Goal: Task Accomplishment & Management: Manage account settings

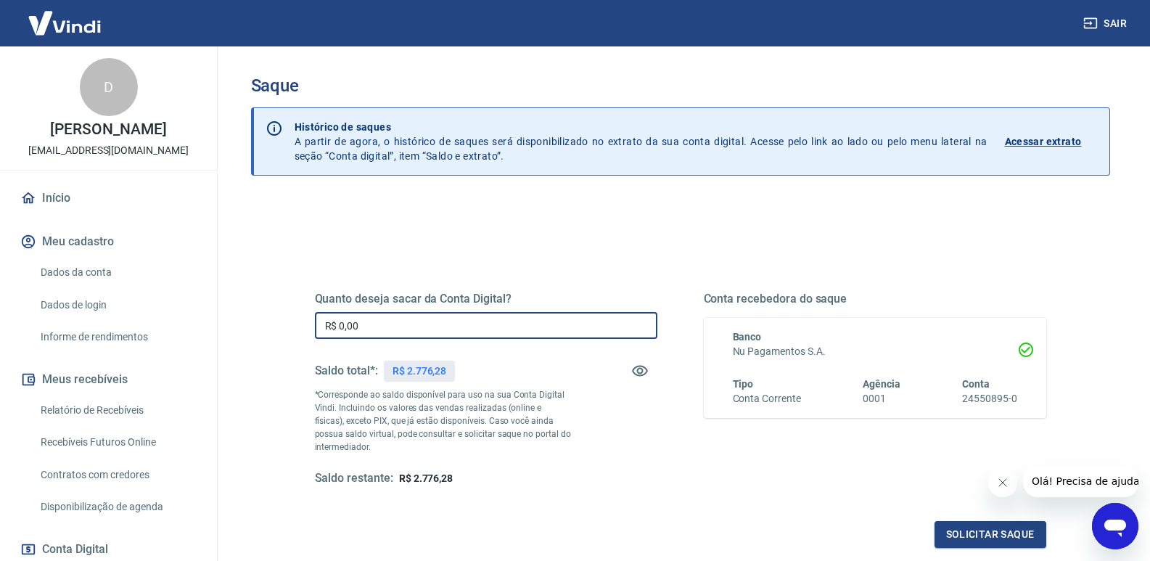
click at [580, 337] on input "R$ 0,00" at bounding box center [486, 325] width 342 height 27
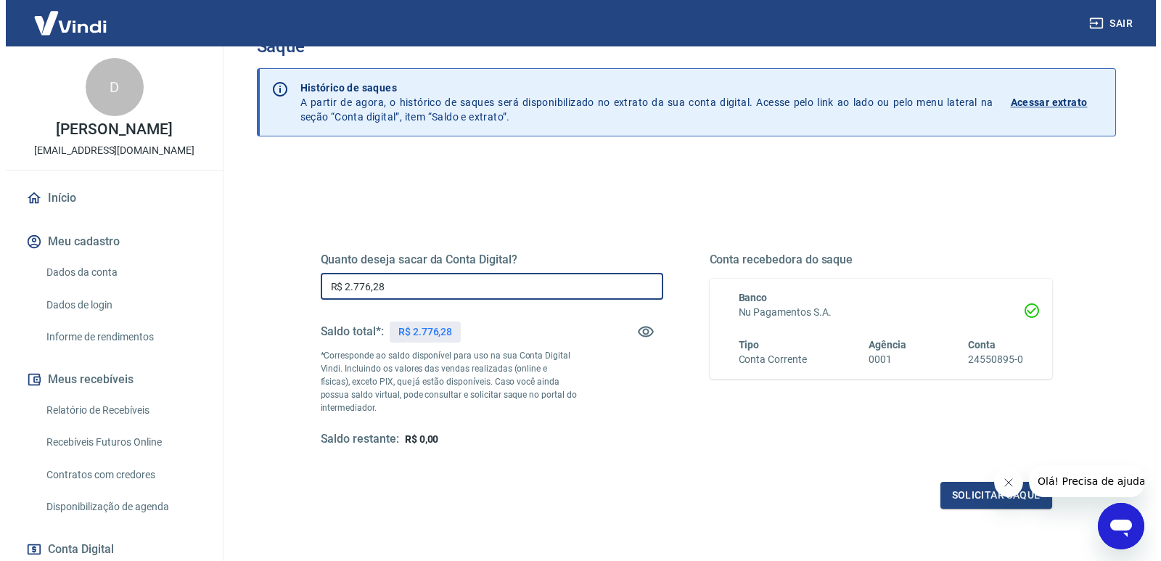
scroll to position [73, 0]
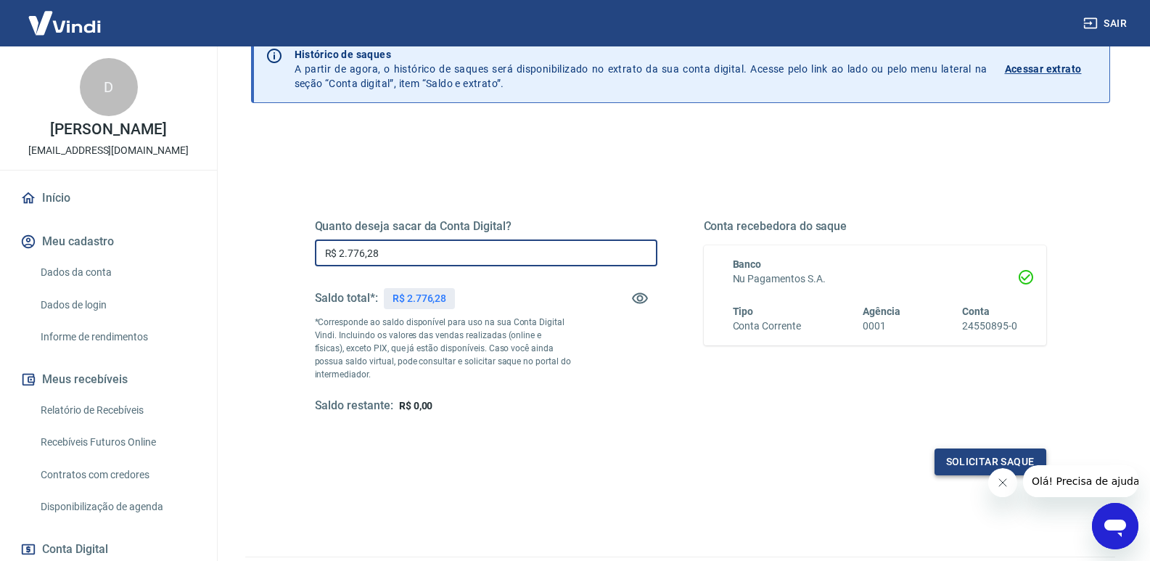
type input "R$ 2.776,28"
click at [953, 458] on button "Solicitar saque" at bounding box center [990, 461] width 112 height 27
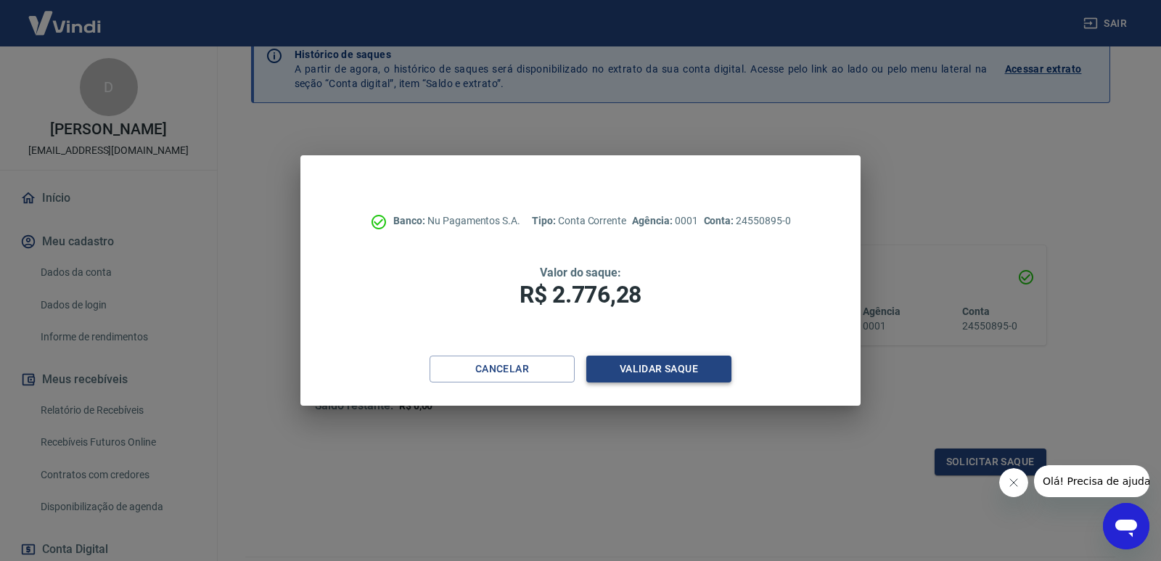
click at [666, 373] on button "Validar saque" at bounding box center [658, 368] width 145 height 27
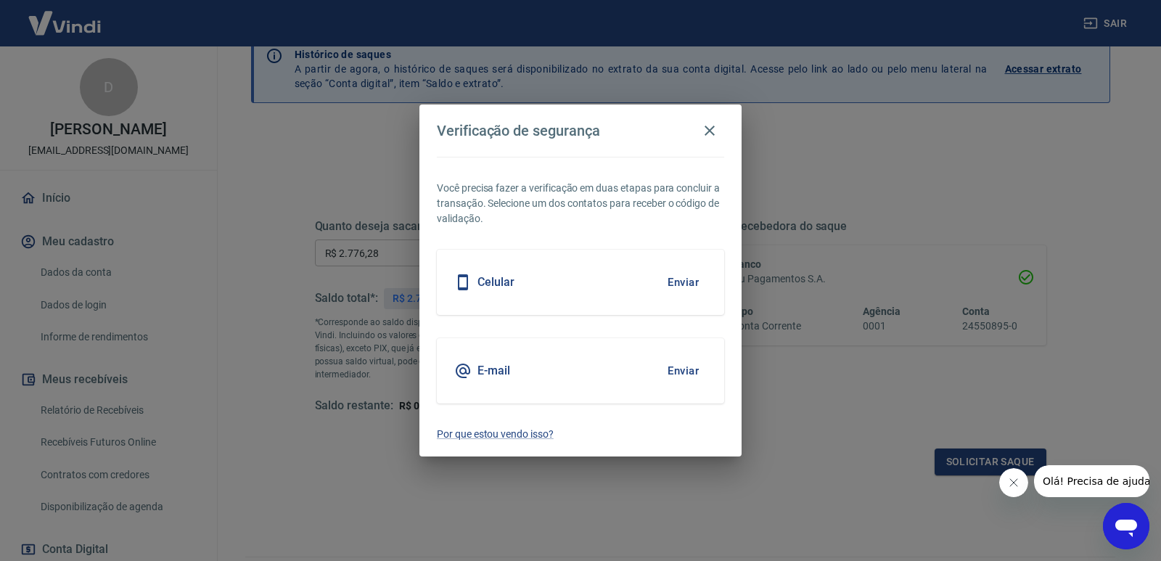
click at [690, 275] on button "Enviar" at bounding box center [682, 282] width 47 height 30
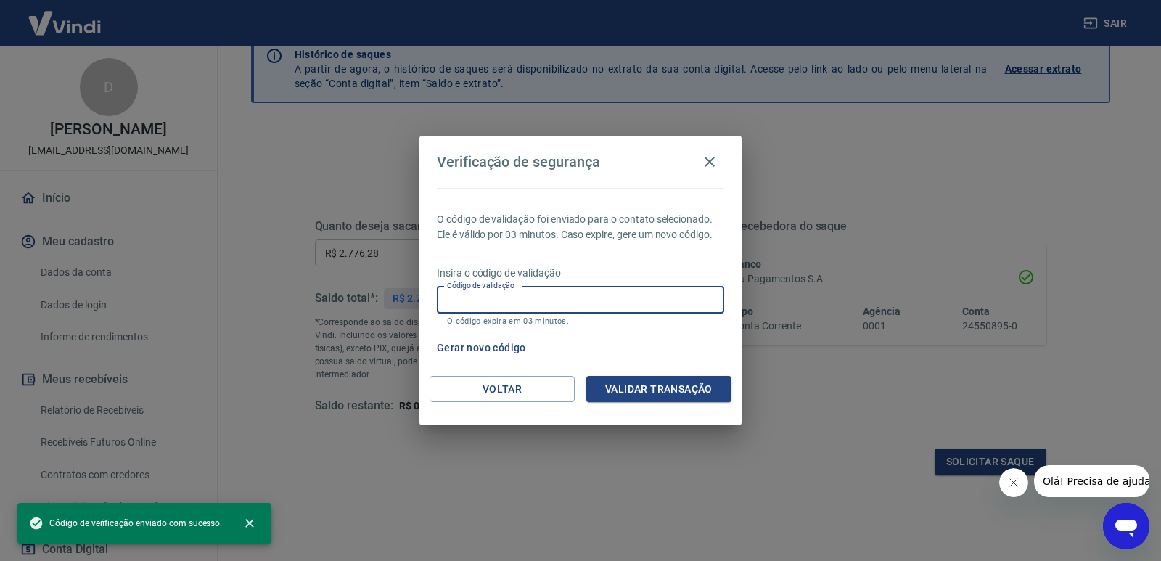
click at [651, 305] on input "Código de validação" at bounding box center [580, 300] width 287 height 27
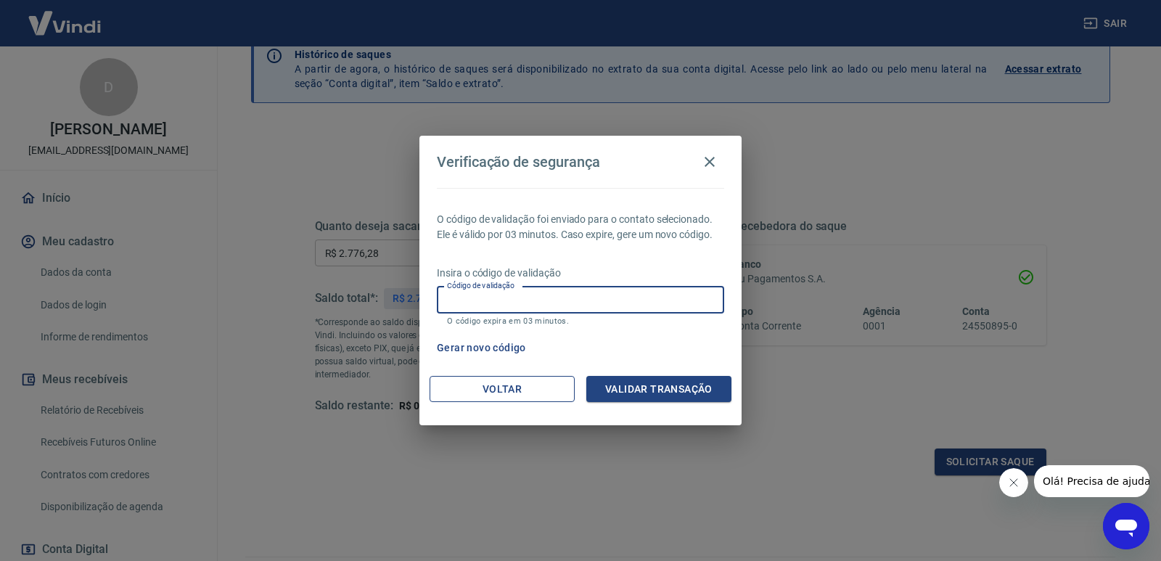
click at [455, 386] on button "Voltar" at bounding box center [501, 389] width 145 height 27
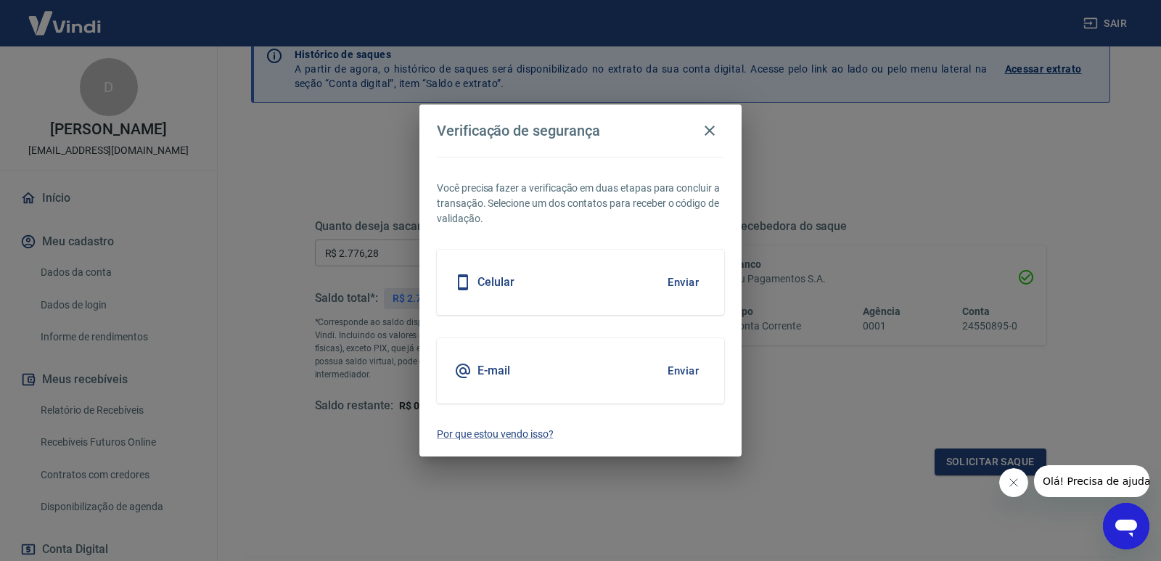
click at [673, 370] on button "Enviar" at bounding box center [682, 370] width 47 height 30
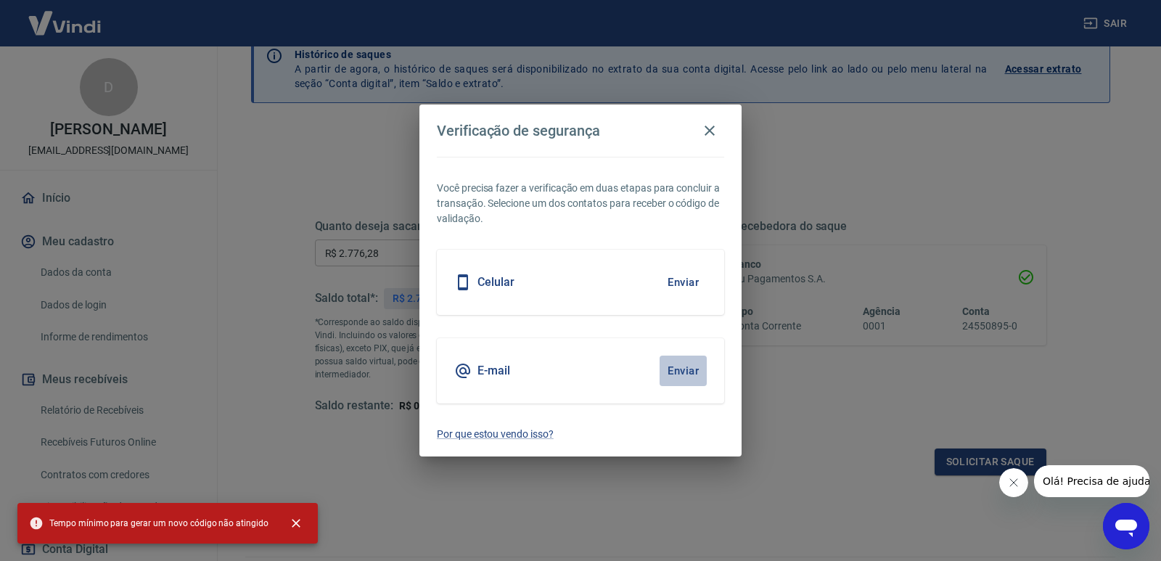
click at [683, 369] on button "Enviar" at bounding box center [682, 370] width 47 height 30
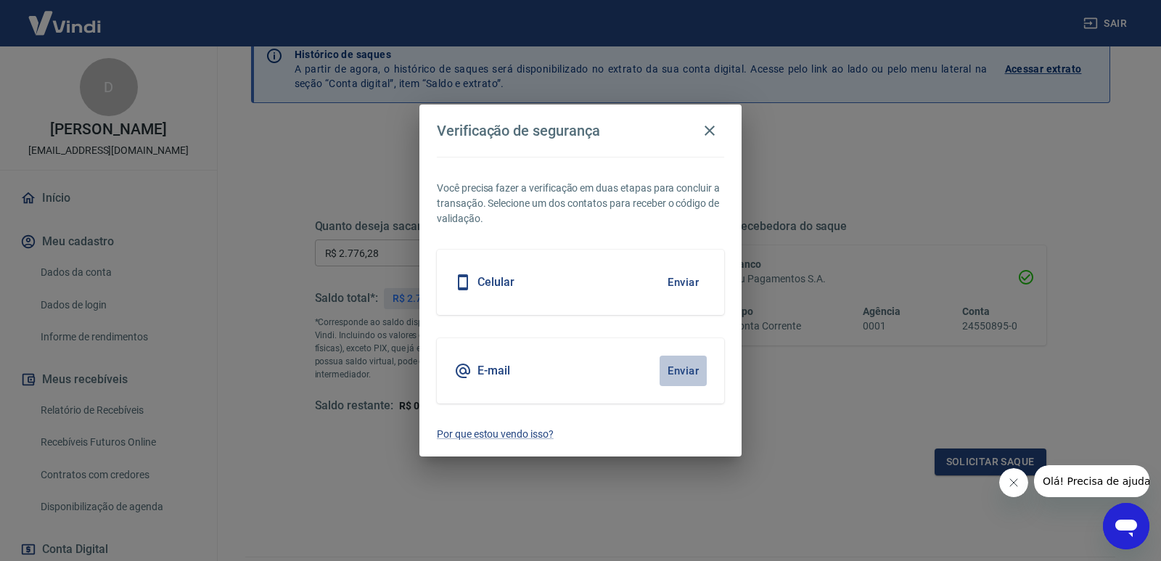
click at [683, 369] on button "Enviar" at bounding box center [682, 370] width 47 height 30
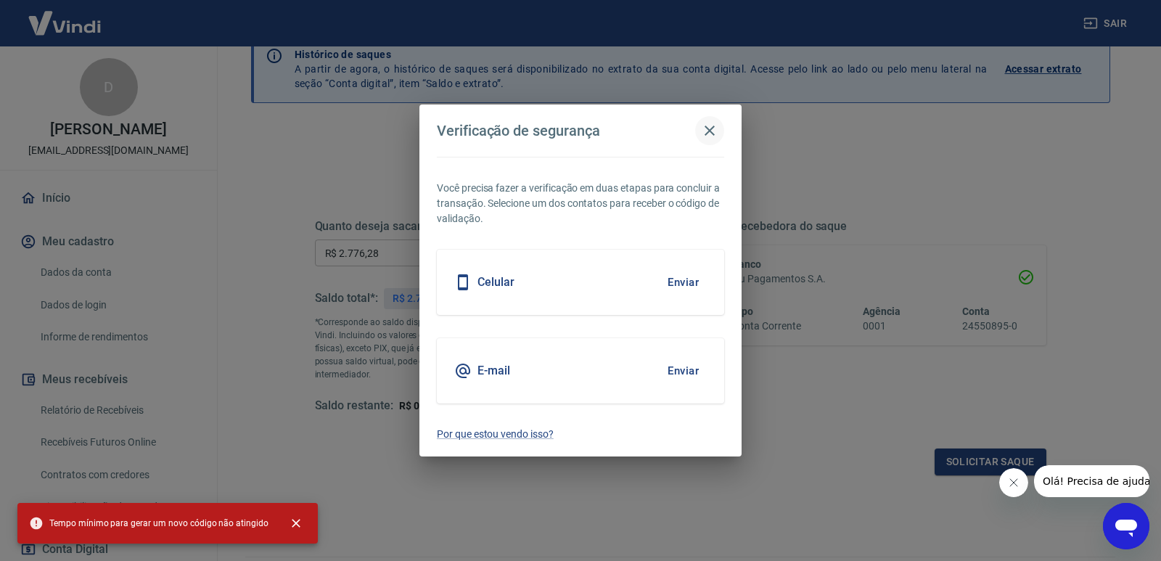
click at [709, 120] on button "button" at bounding box center [709, 130] width 29 height 29
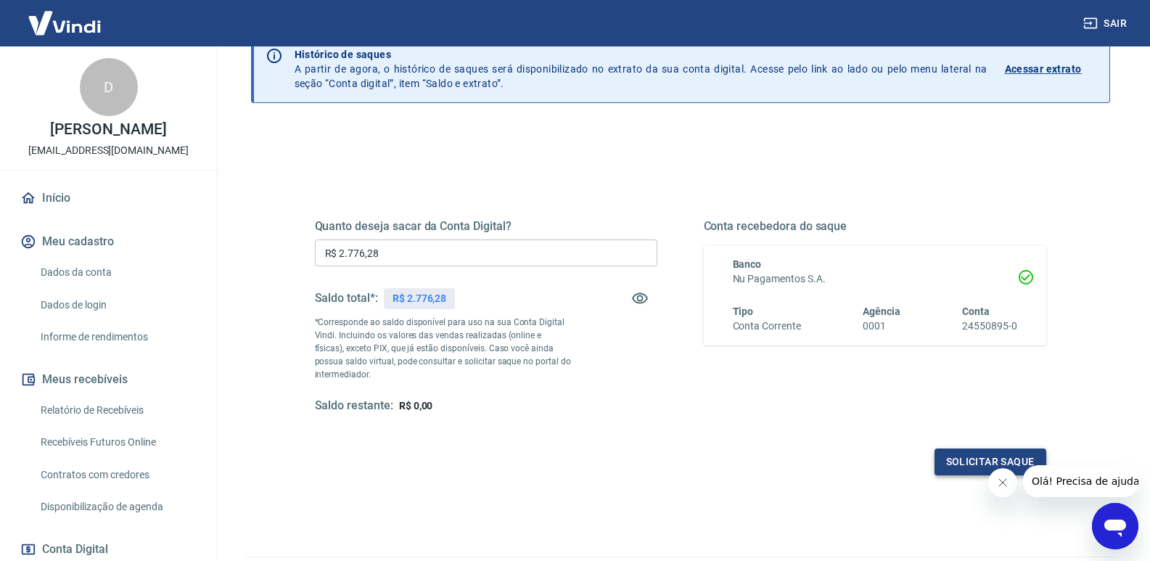
click at [956, 456] on button "Solicitar saque" at bounding box center [990, 461] width 112 height 27
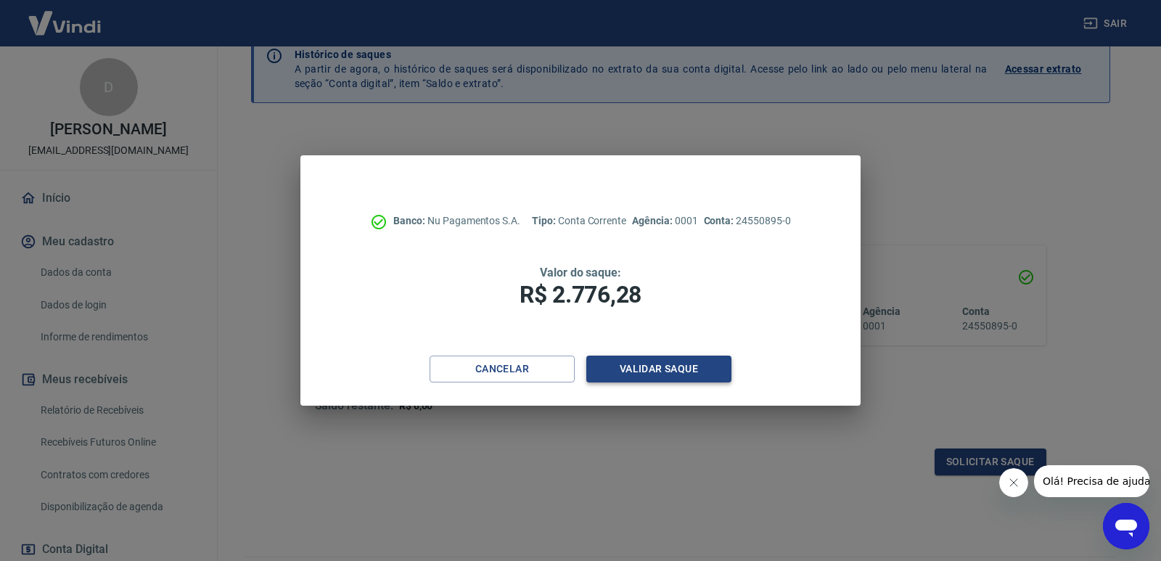
click at [661, 372] on button "Validar saque" at bounding box center [658, 368] width 145 height 27
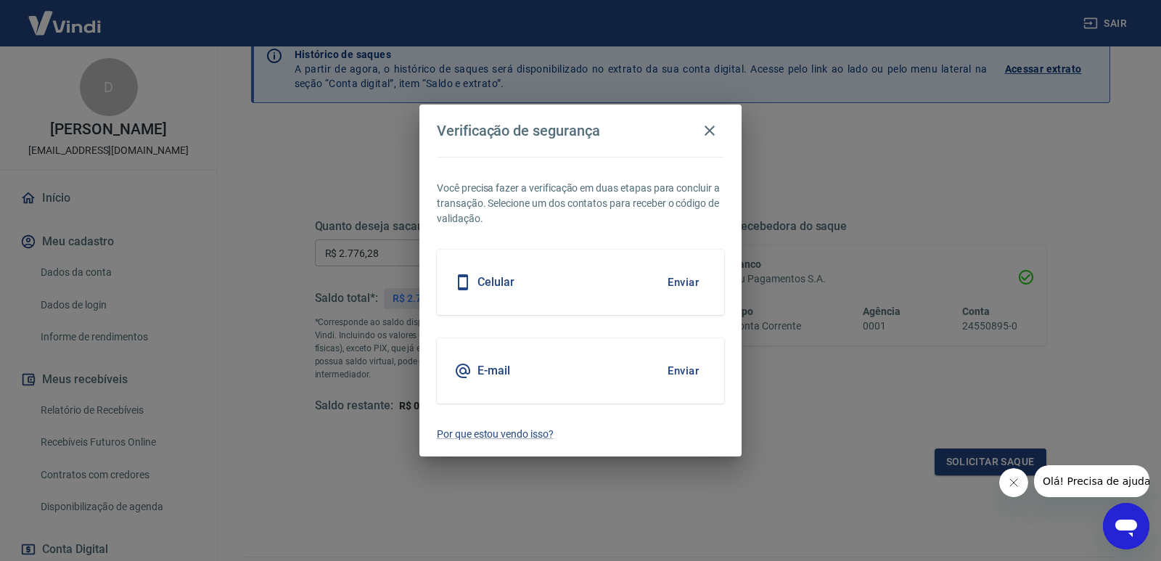
click at [696, 377] on button "Enviar" at bounding box center [682, 370] width 47 height 30
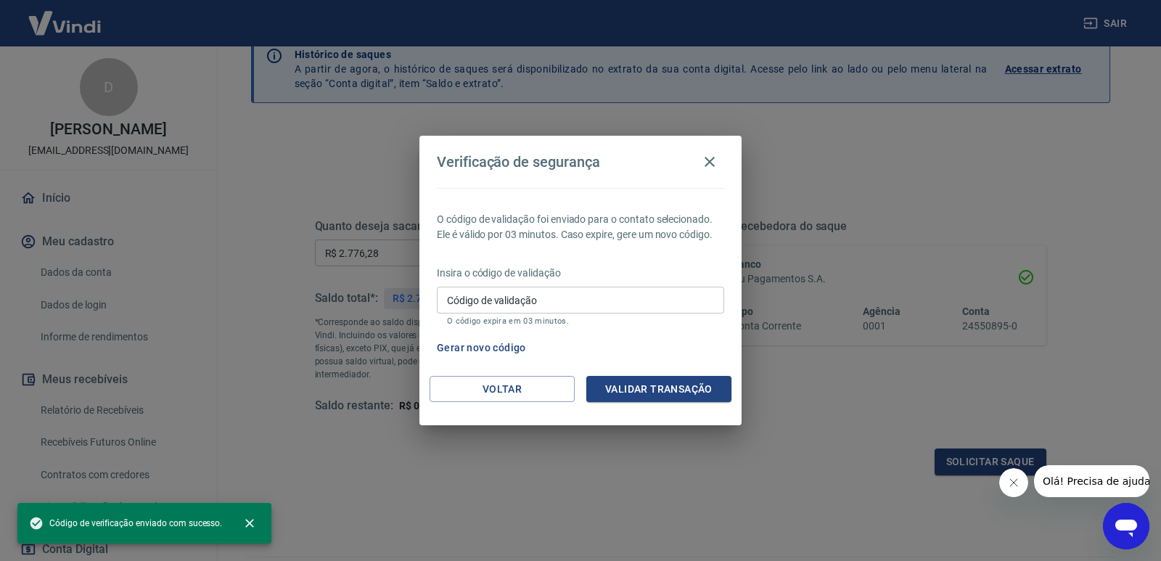
click at [592, 303] on input "Código de validação" at bounding box center [580, 300] width 287 height 27
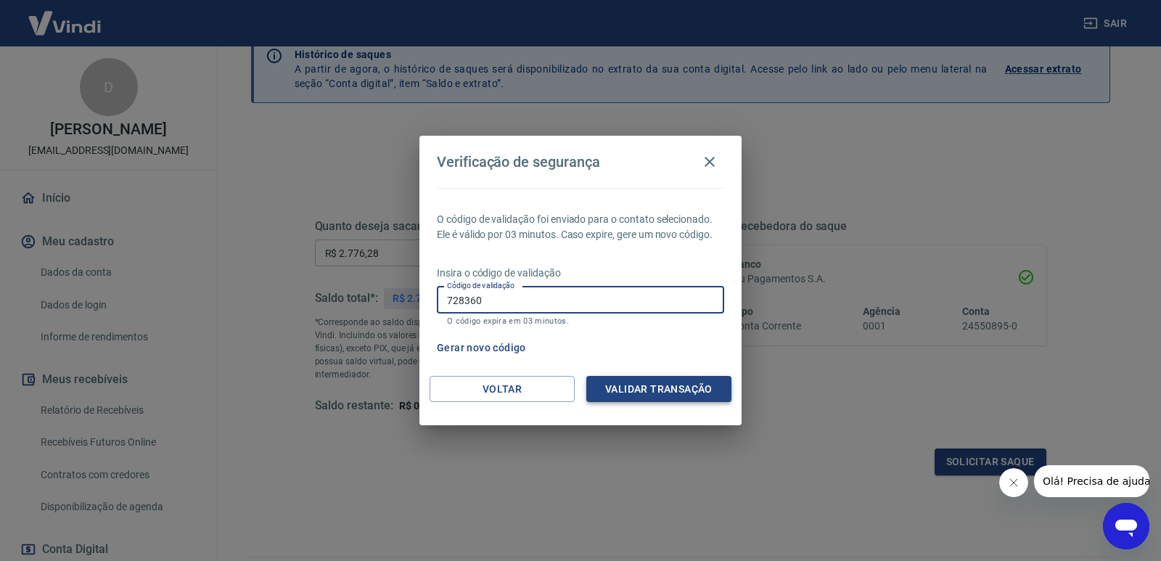
type input "728360"
click at [686, 387] on button "Validar transação" at bounding box center [658, 389] width 145 height 27
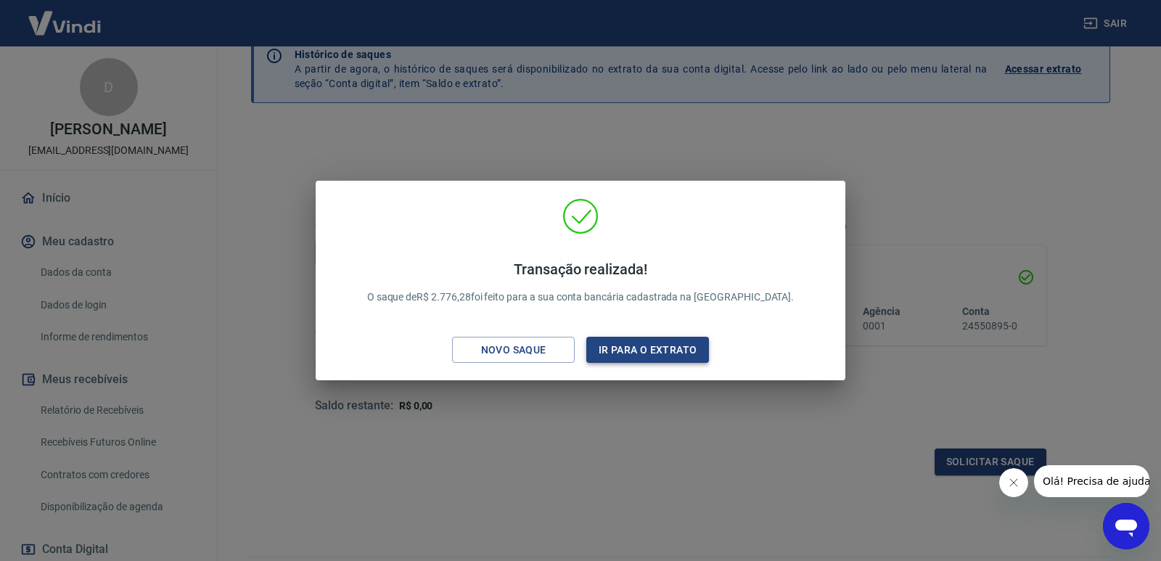
click at [638, 343] on button "Ir para o extrato" at bounding box center [647, 350] width 123 height 27
